Goal: Task Accomplishment & Management: Manage account settings

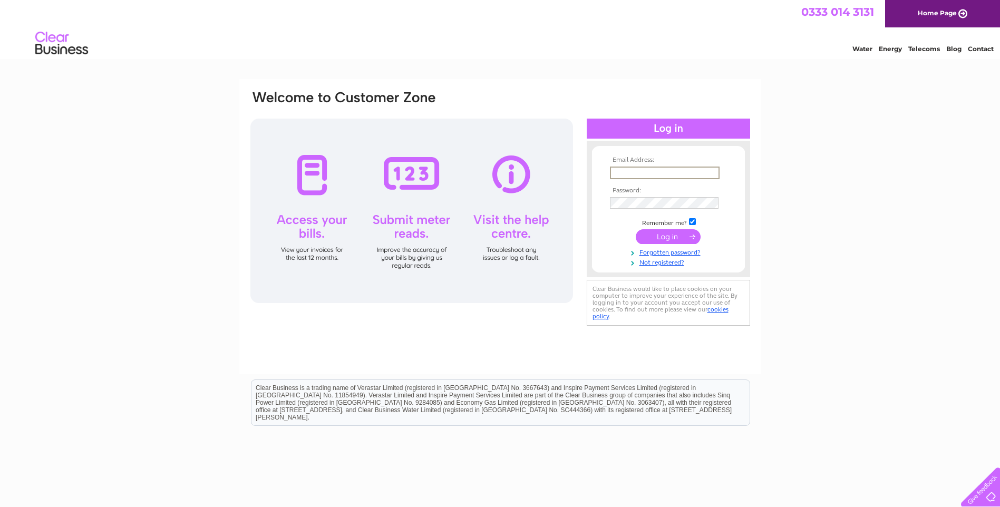
click at [625, 174] on input "text" at bounding box center [665, 173] width 110 height 13
type input "emma.robertson@thomsonpettie.com"
click at [670, 238] on input "submit" at bounding box center [668, 235] width 65 height 15
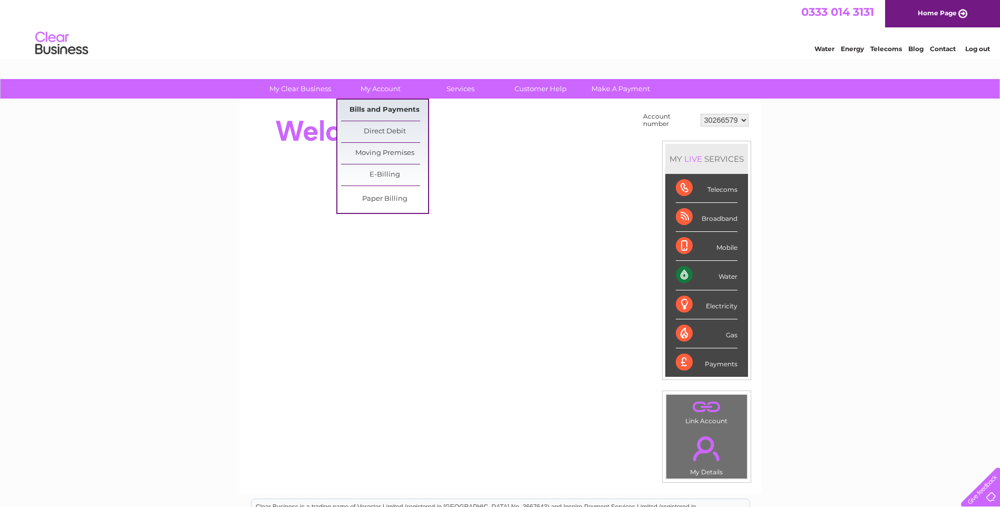
click at [366, 112] on link "Bills and Payments" at bounding box center [384, 110] width 87 height 21
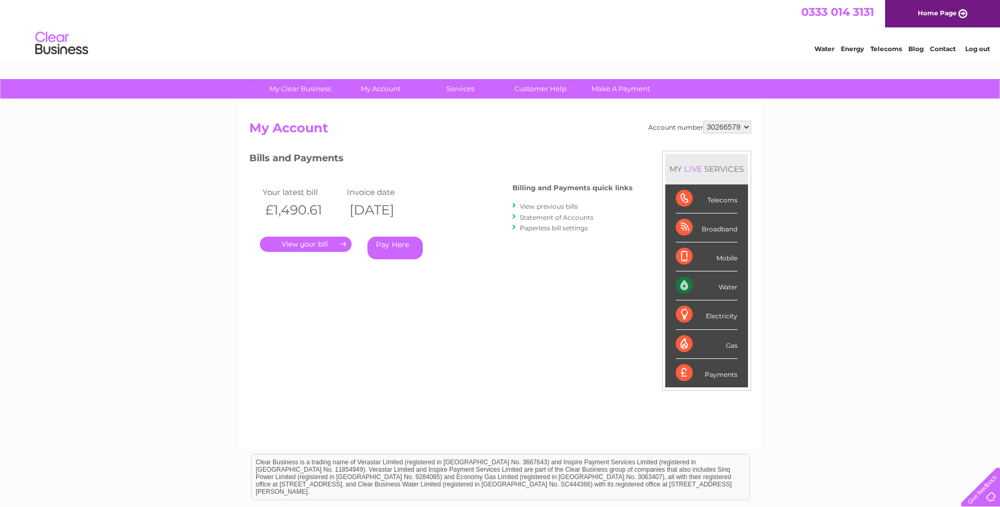
click at [327, 247] on link "." at bounding box center [306, 244] width 92 height 15
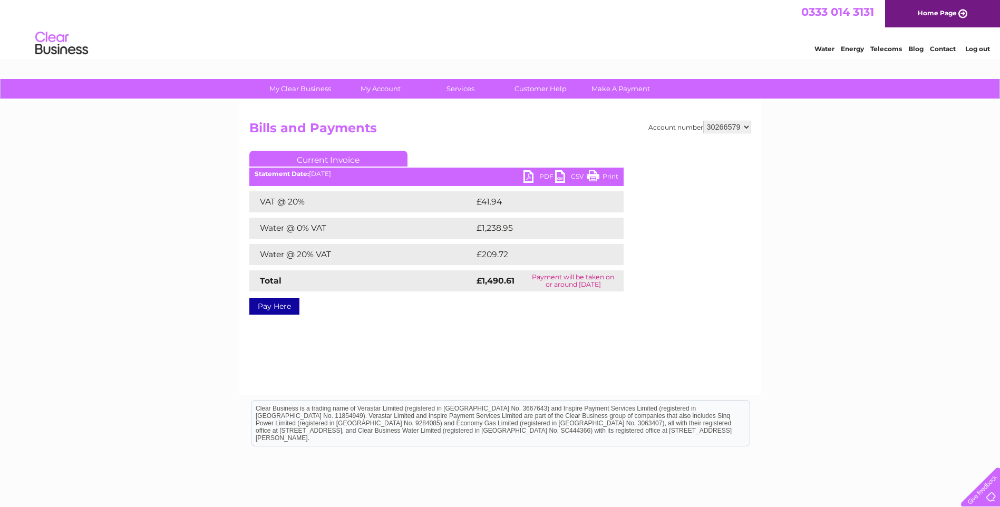
click at [543, 176] on link "PDF" at bounding box center [540, 177] width 32 height 15
click at [978, 50] on link "Log out" at bounding box center [978, 49] width 25 height 8
